Goal: Information Seeking & Learning: Learn about a topic

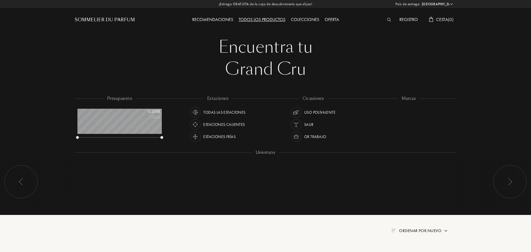
select select "ES"
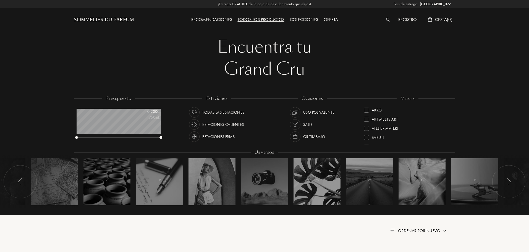
click at [387, 19] on img at bounding box center [388, 20] width 4 height 4
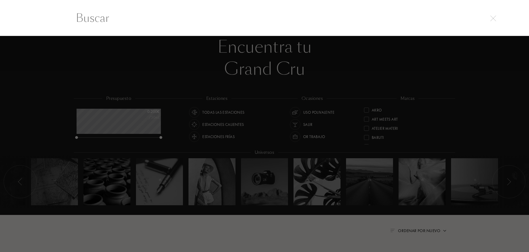
scroll to position [0, 0]
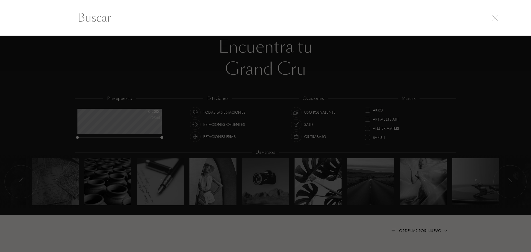
click at [140, 22] on input "text" at bounding box center [265, 17] width 398 height 17
paste input "Lune Feline"
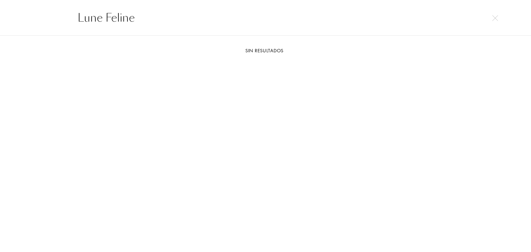
type input "Lune Feline"
click at [494, 19] on img at bounding box center [495, 18] width 6 height 6
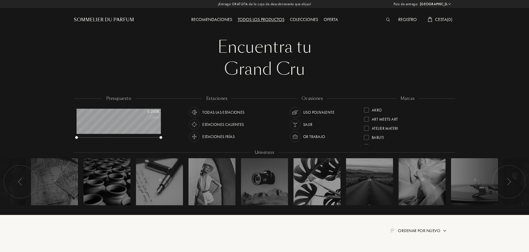
click at [388, 21] on img at bounding box center [388, 20] width 4 height 4
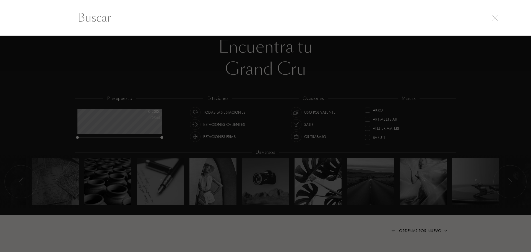
click at [176, 20] on input "text" at bounding box center [265, 17] width 398 height 17
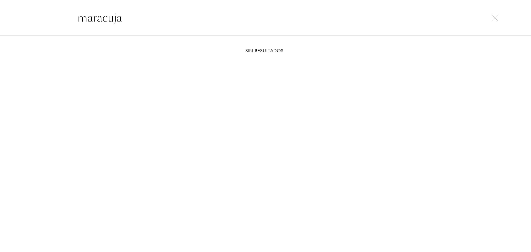
type input "maracuja"
drag, startPoint x: 98, startPoint y: 21, endPoint x: 50, endPoint y: 20, distance: 48.1
click at [50, 20] on div "maracuja" at bounding box center [265, 18] width 531 height 36
click at [497, 17] on img at bounding box center [495, 18] width 6 height 6
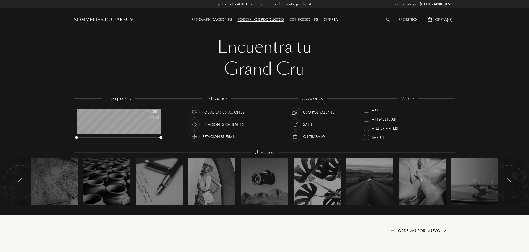
click at [262, 19] on div "Todos los productos" at bounding box center [261, 19] width 52 height 7
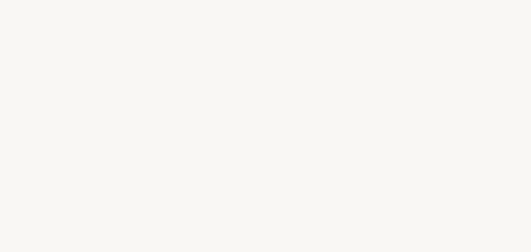
select select "ES"
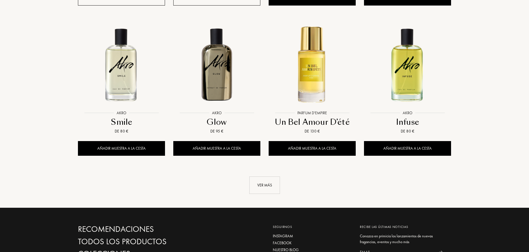
scroll to position [636, 0]
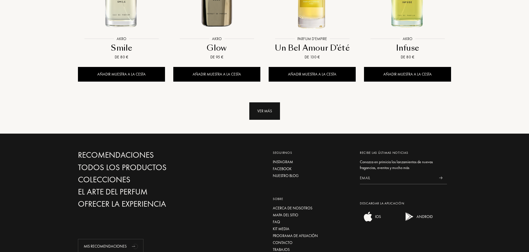
click at [263, 102] on div "Ver más" at bounding box center [264, 110] width 31 height 17
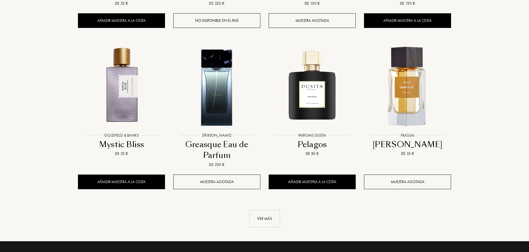
scroll to position [995, 0]
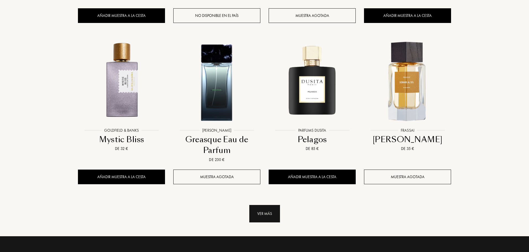
click at [263, 205] on div "Ver más" at bounding box center [264, 213] width 31 height 17
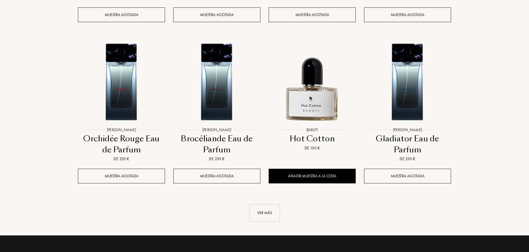
scroll to position [1409, 0]
